Goal: Task Accomplishment & Management: Use online tool/utility

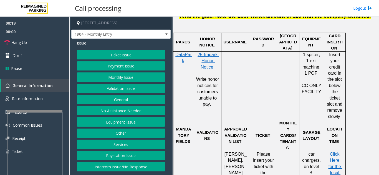
scroll to position [360, 0]
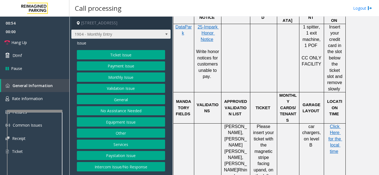
click at [148, 37] on span "1904 - Monthly Entry" at bounding box center [111, 34] width 79 height 9
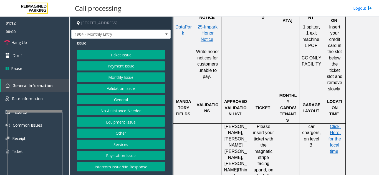
click at [128, 134] on button "Other" at bounding box center [121, 133] width 88 height 9
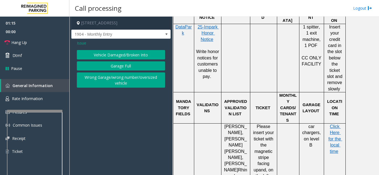
click at [107, 81] on button "Wrong Garage/wrong number/oversized vehicle" at bounding box center [121, 80] width 88 height 15
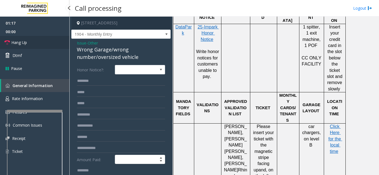
click at [23, 44] on span "Hang Up" at bounding box center [19, 43] width 16 height 6
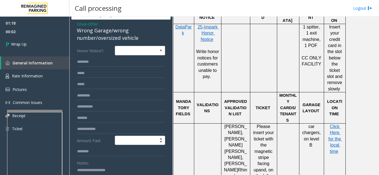
scroll to position [55, 0]
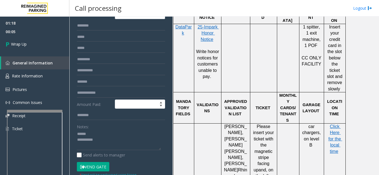
click at [99, 129] on div "Notes:" at bounding box center [121, 136] width 88 height 29
click at [100, 137] on textarea at bounding box center [119, 140] width 84 height 21
click at [121, 137] on textarea at bounding box center [119, 140] width 84 height 21
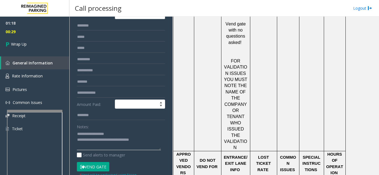
scroll to position [554, 0]
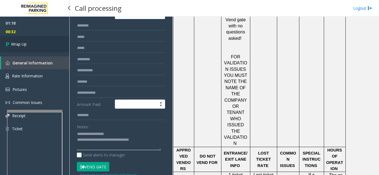
type textarea "**********"
click at [33, 44] on link "Wrap Up" at bounding box center [34, 44] width 69 height 16
